Goal: Task Accomplishment & Management: Manage account settings

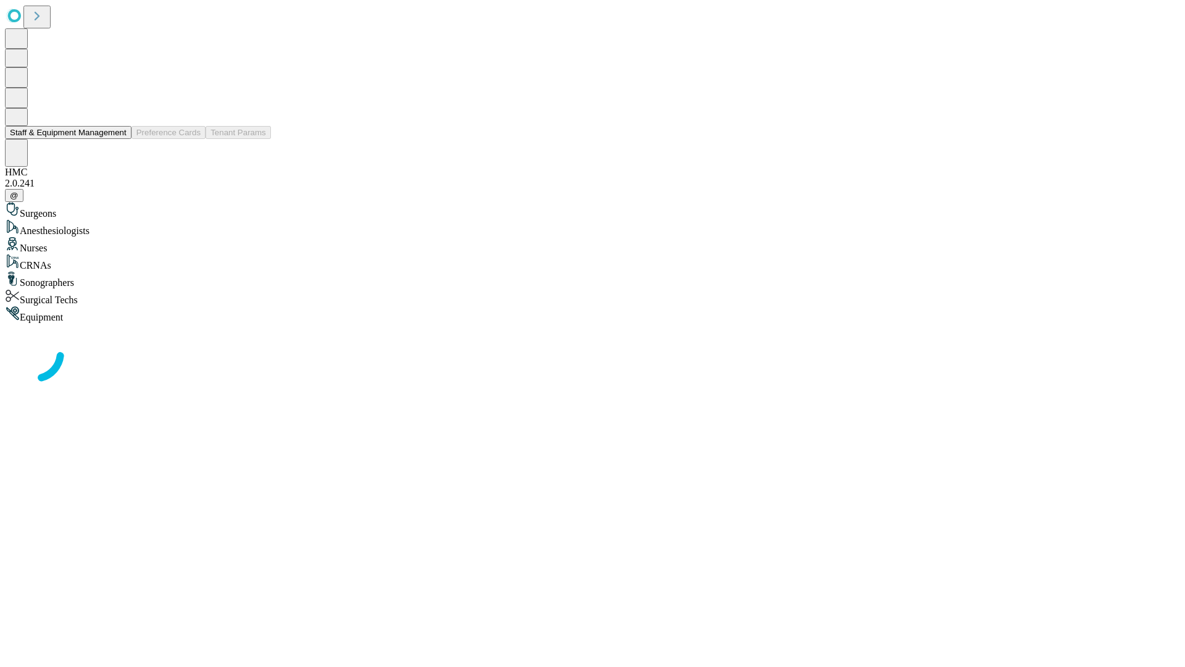
click at [118, 139] on button "Staff & Equipment Management" at bounding box center [68, 132] width 127 height 13
